Goal: Task Accomplishment & Management: Complete application form

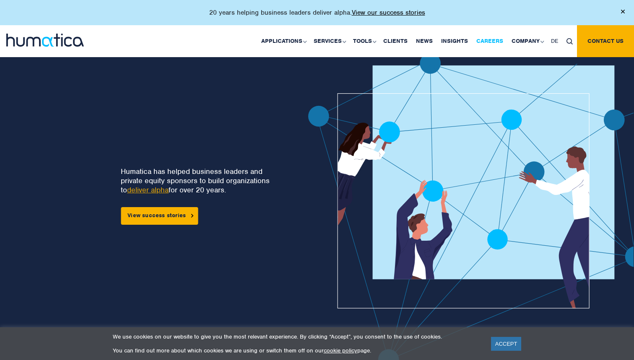
click at [490, 39] on link "Careers" at bounding box center [490, 41] width 35 height 32
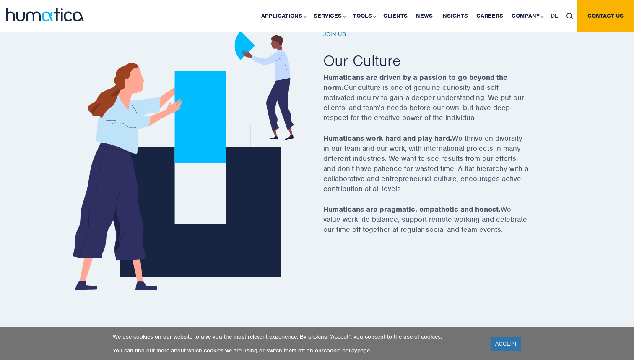
scroll to position [282, 0]
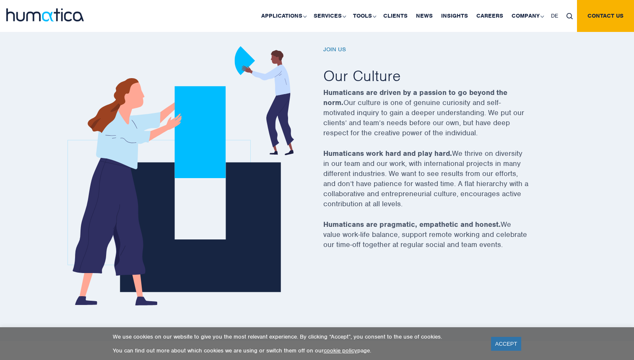
click at [333, 53] on div "Join us Our Culture Humaticans are driven by a passion to go beyond the norm. O…" at bounding box center [437, 153] width 227 height 214
click at [330, 50] on h6 "Join us" at bounding box center [437, 49] width 227 height 7
click at [334, 50] on h6 "Join us" at bounding box center [437, 49] width 227 height 7
click at [334, 51] on h6 "Join us" at bounding box center [437, 49] width 227 height 7
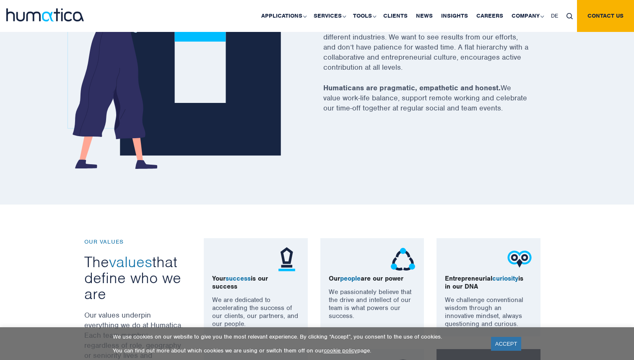
scroll to position [619, 0]
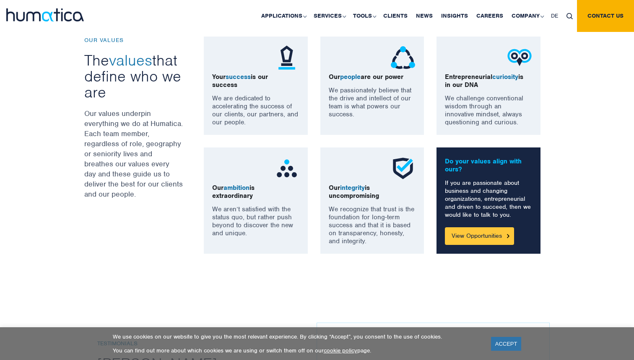
click at [484, 235] on link "View Opportunities" at bounding box center [479, 236] width 69 height 18
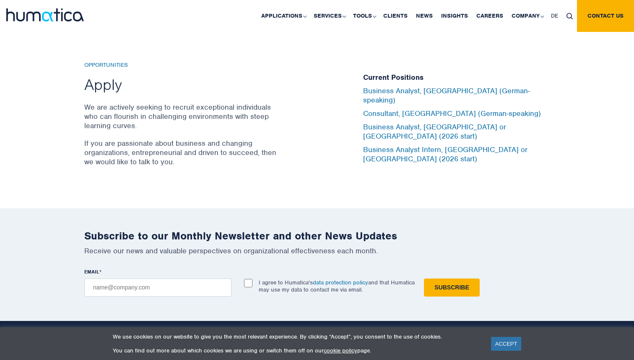
scroll to position [2769, 0]
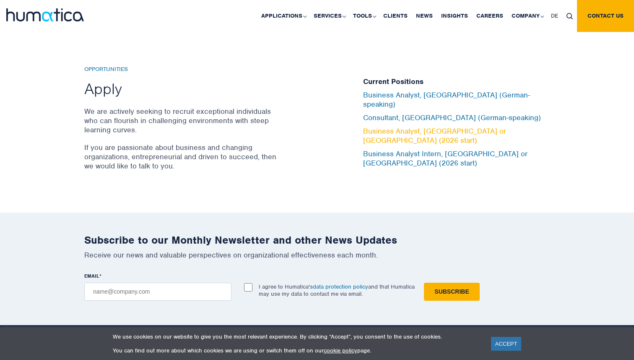
click at [393, 130] on link "Business Analyst, London or Munich (2026 start)" at bounding box center [434, 135] width 143 height 18
